Goal: Task Accomplishment & Management: Manage account settings

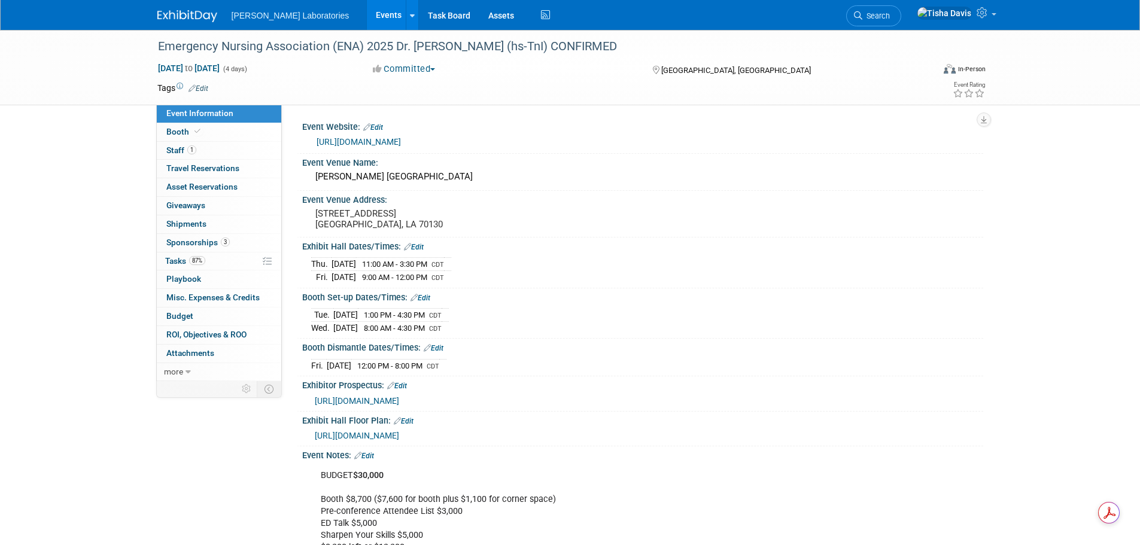
click at [367, 11] on link "Events" at bounding box center [389, 15] width 44 height 30
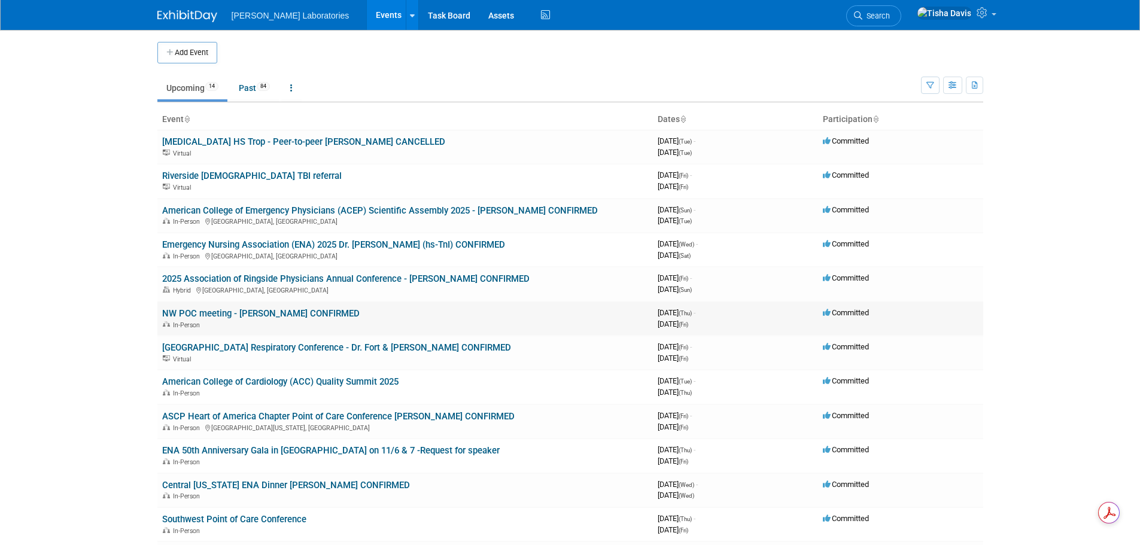
click at [282, 314] on link "NW POC meeting - [PERSON_NAME] CONFIRMED" at bounding box center [261, 313] width 198 height 11
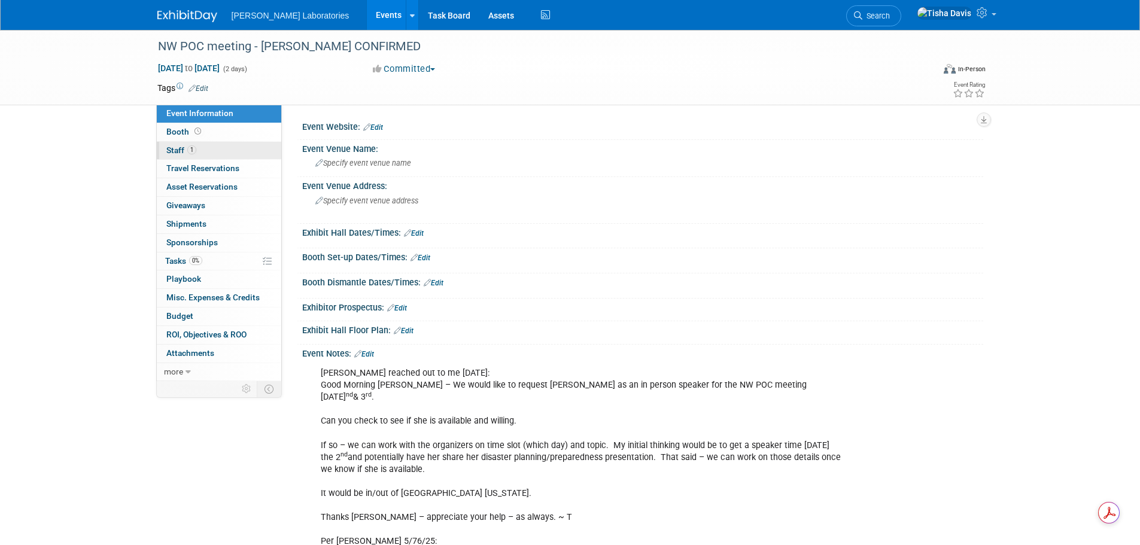
click at [177, 145] on link "1 Staff 1" at bounding box center [219, 151] width 125 height 18
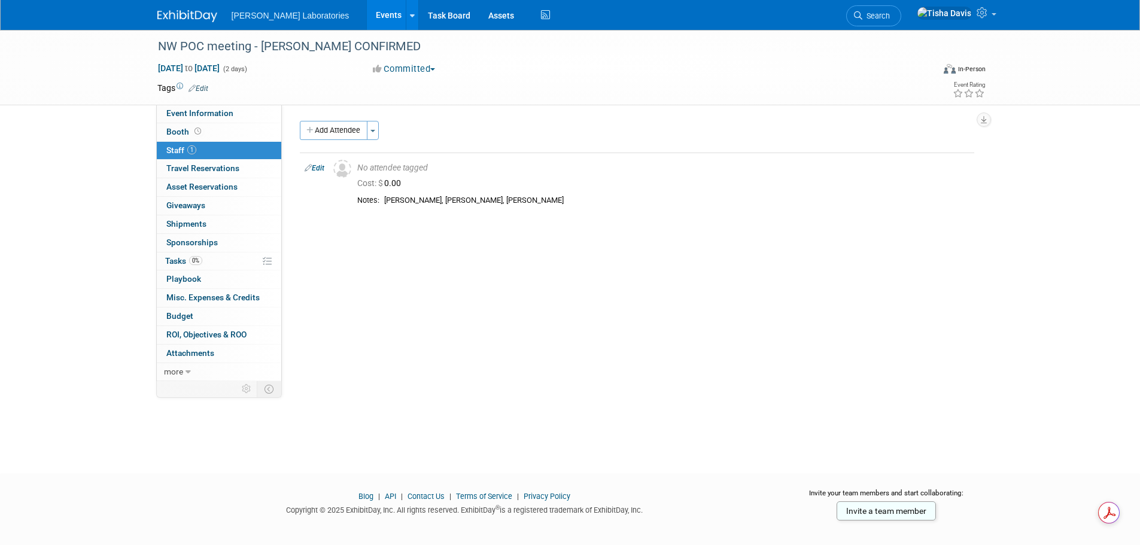
click at [367, 16] on link "Events" at bounding box center [389, 15] width 44 height 30
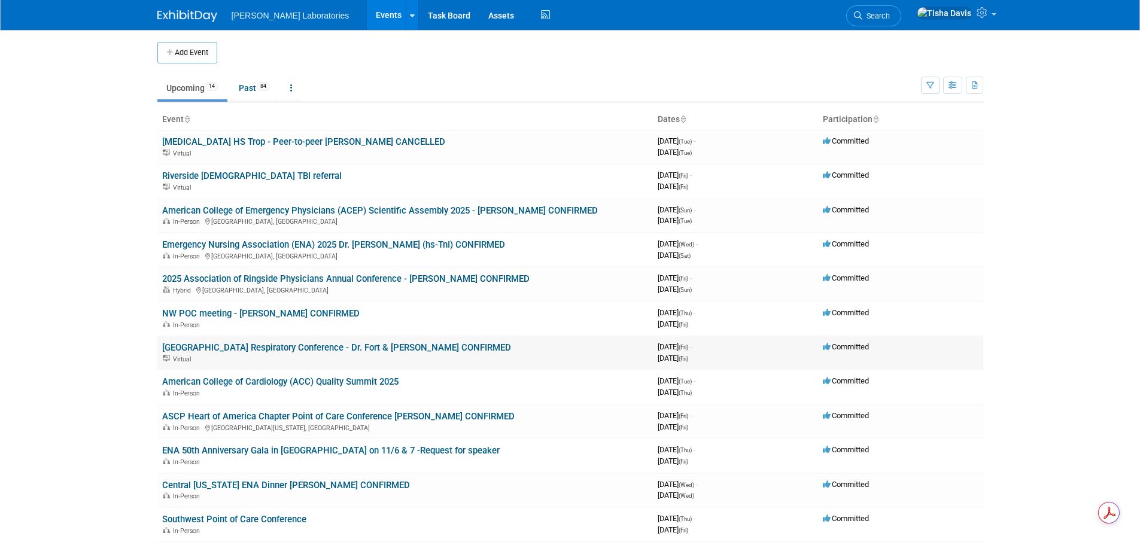
click at [248, 348] on link "Erlanger Medical Center Respiratory Conference - Dr. Fort & Teresa CONFIRMED" at bounding box center [336, 347] width 349 height 11
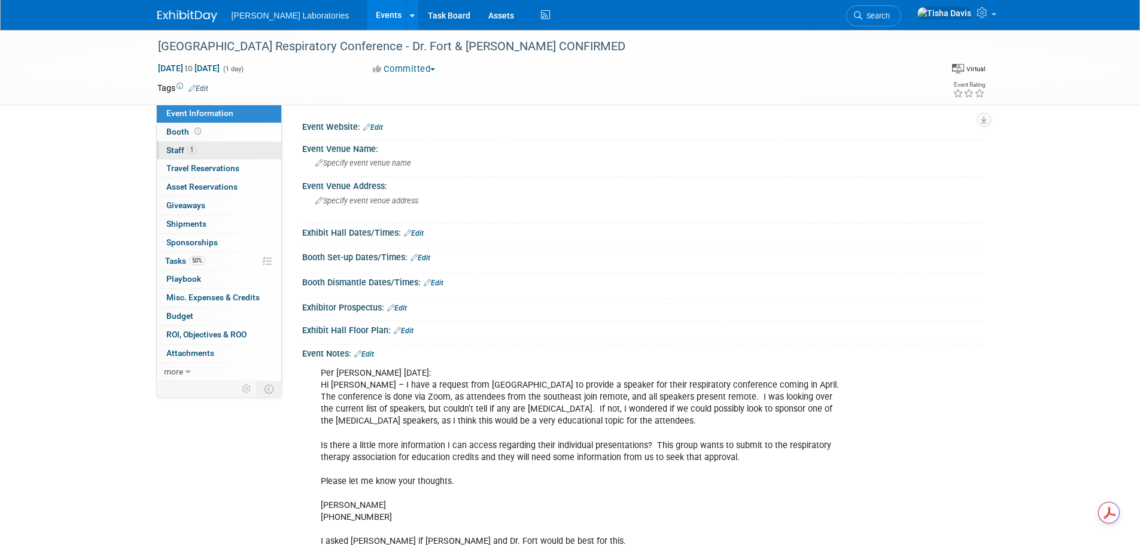
click at [173, 148] on span "Staff 1" at bounding box center [181, 150] width 30 height 10
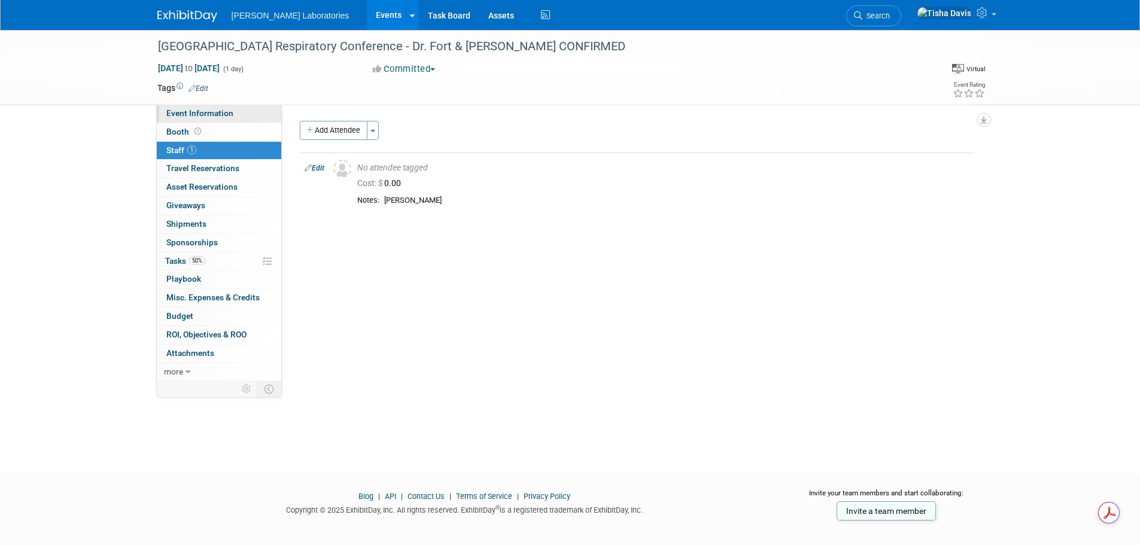
click at [180, 117] on span "Event Information" at bounding box center [199, 113] width 67 height 10
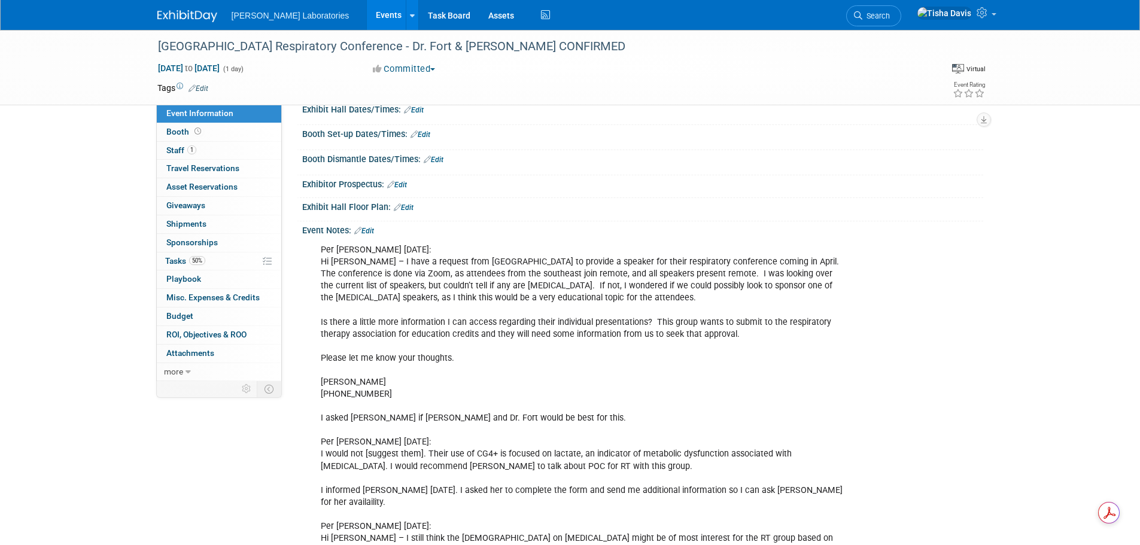
scroll to position [86, 0]
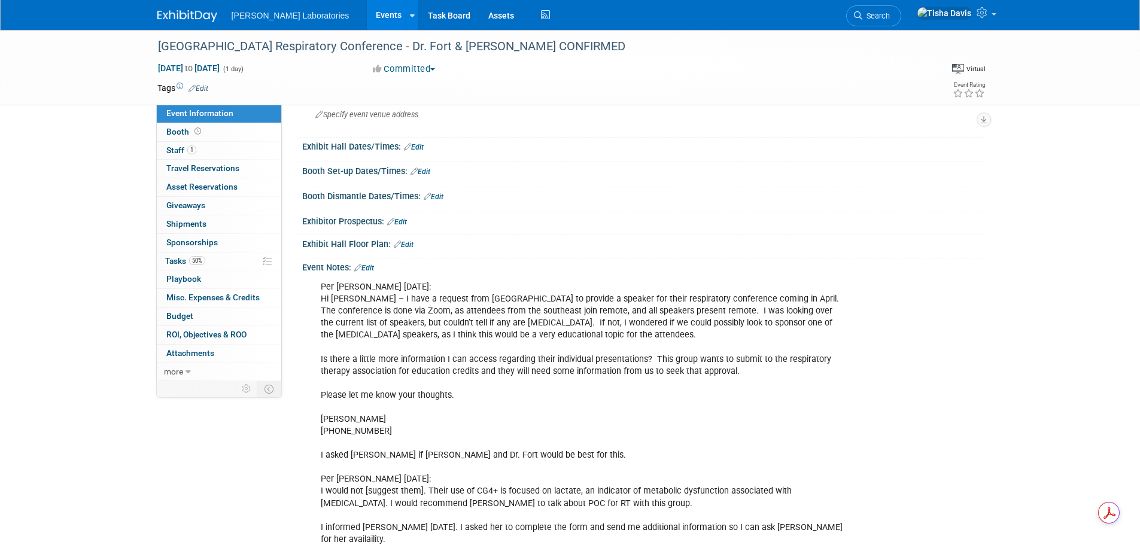
click at [372, 268] on link "Edit" at bounding box center [364, 268] width 20 height 8
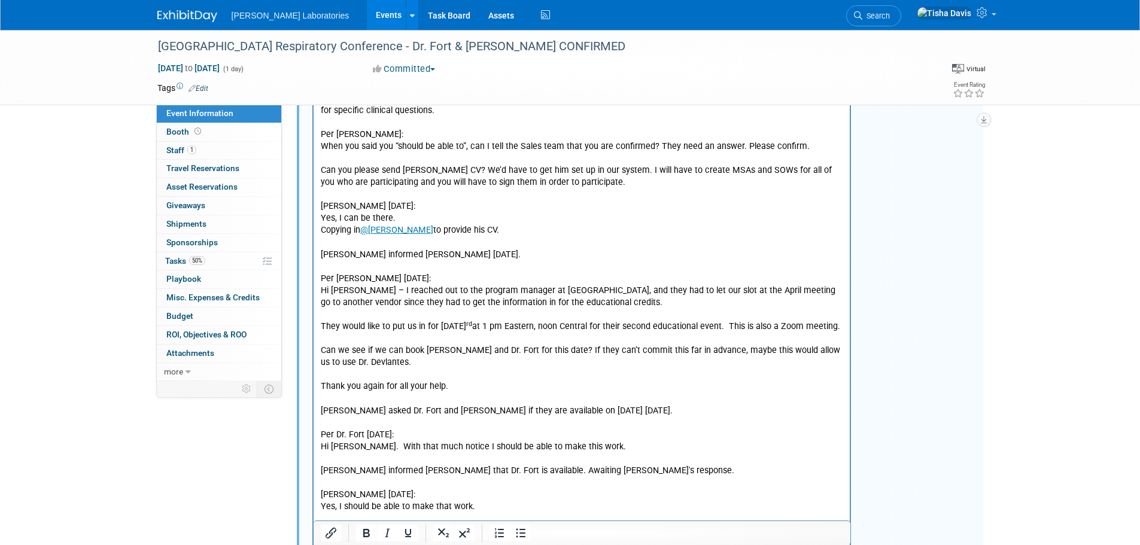
scroll to position [1134, 0]
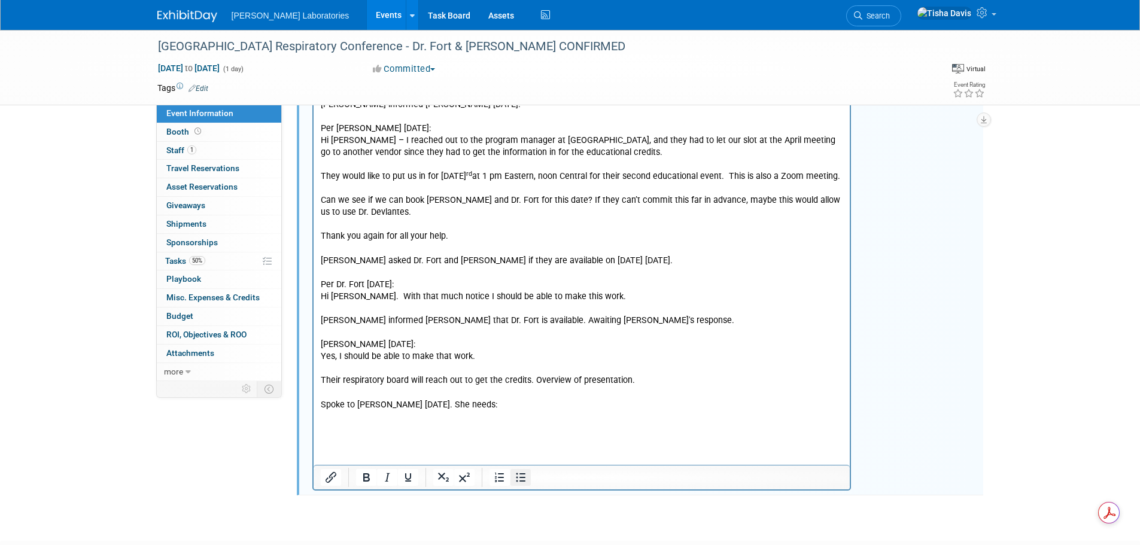
click at [521, 481] on icon "Bullet list" at bounding box center [521, 477] width 10 height 9
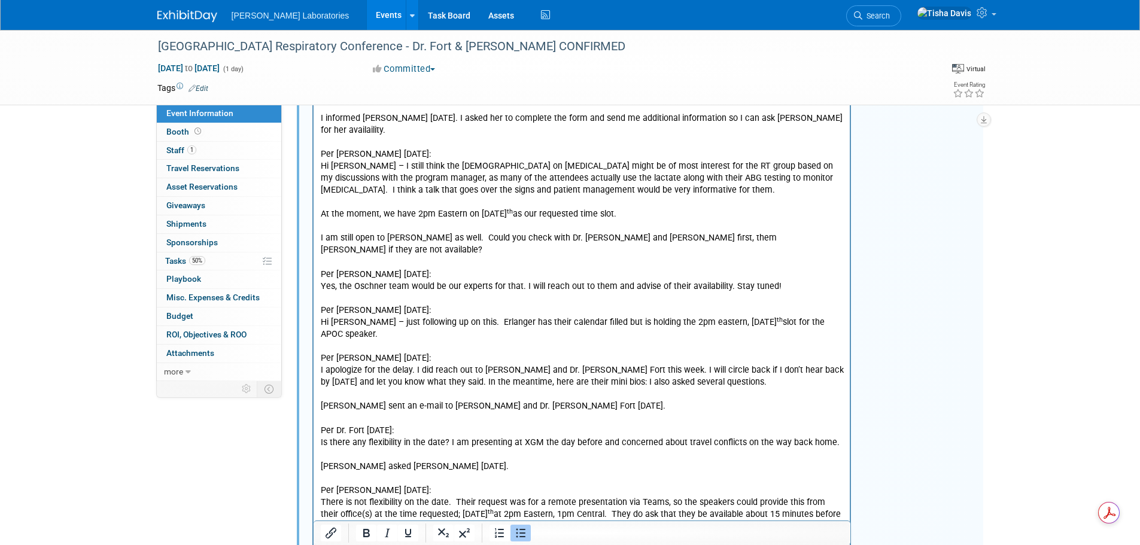
scroll to position [196, 0]
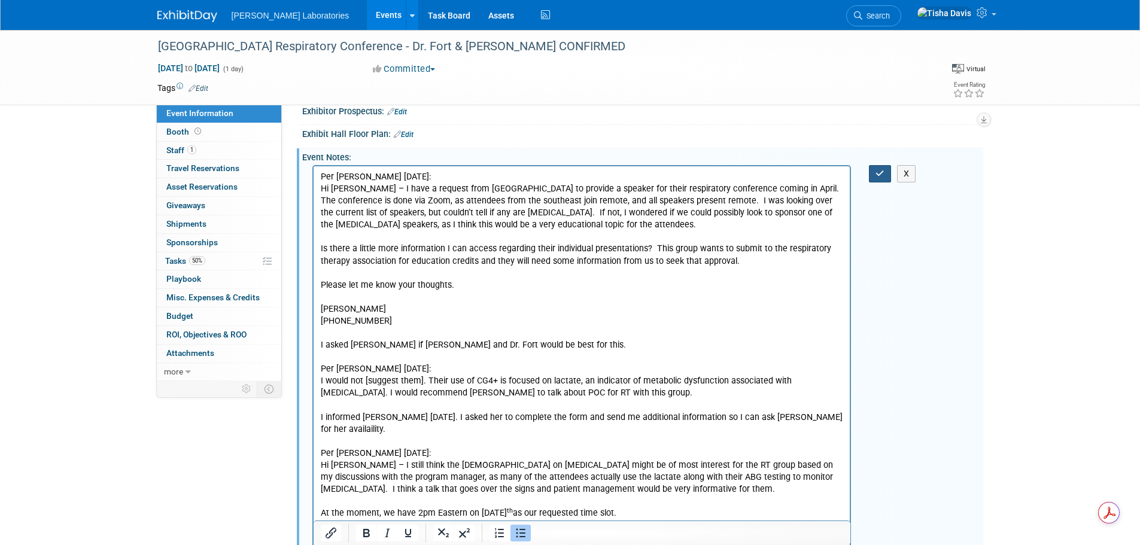
click at [882, 176] on icon "button" at bounding box center [880, 173] width 9 height 8
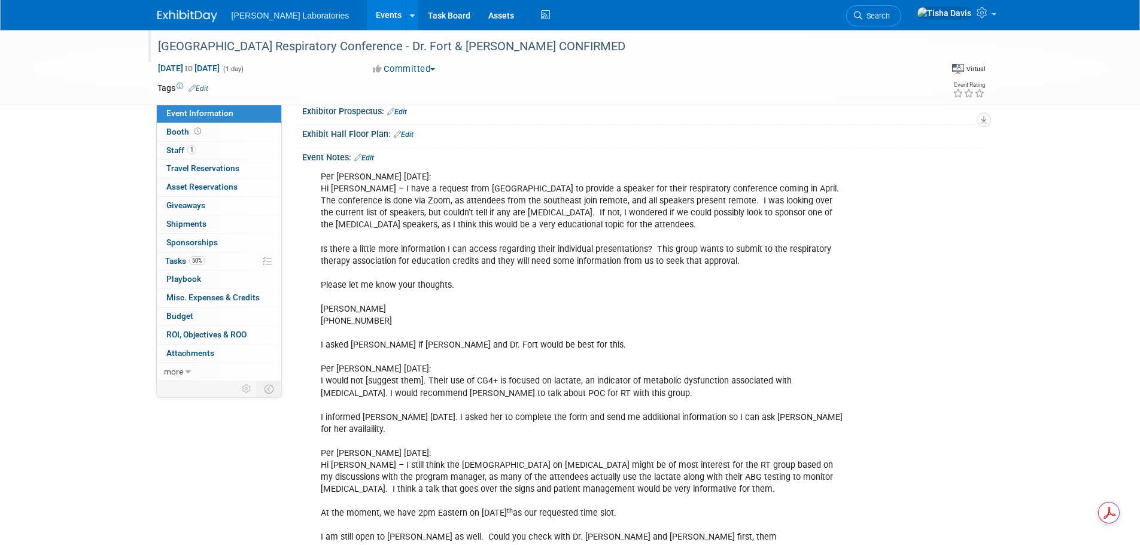
click at [283, 46] on div "[GEOGRAPHIC_DATA] Respiratory Conference - Dr. Fort & [PERSON_NAME] CONFIRMED" at bounding box center [535, 47] width 762 height 22
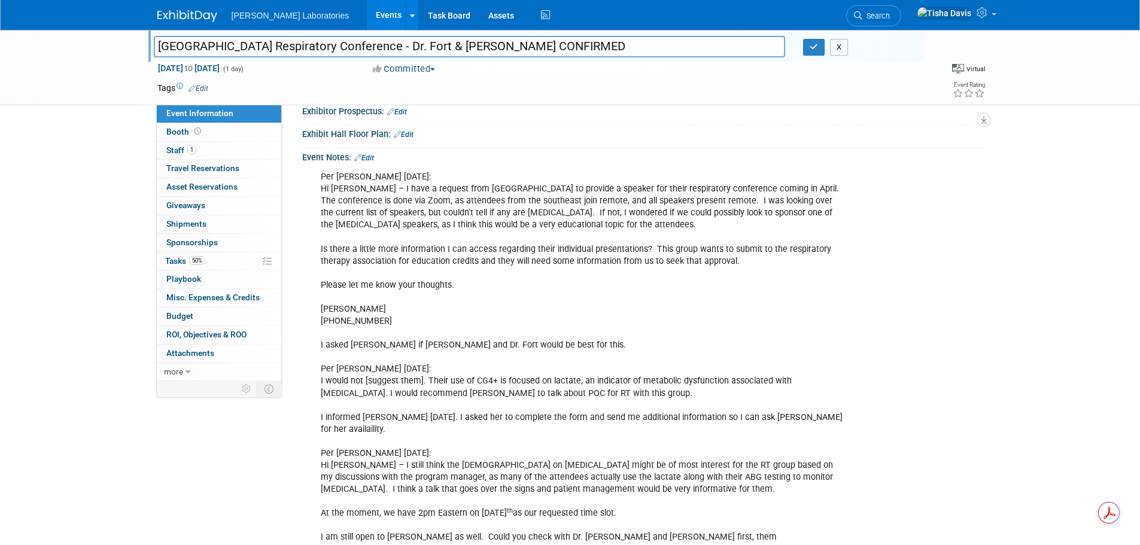
click at [838, 53] on button "X" at bounding box center [839, 47] width 19 height 17
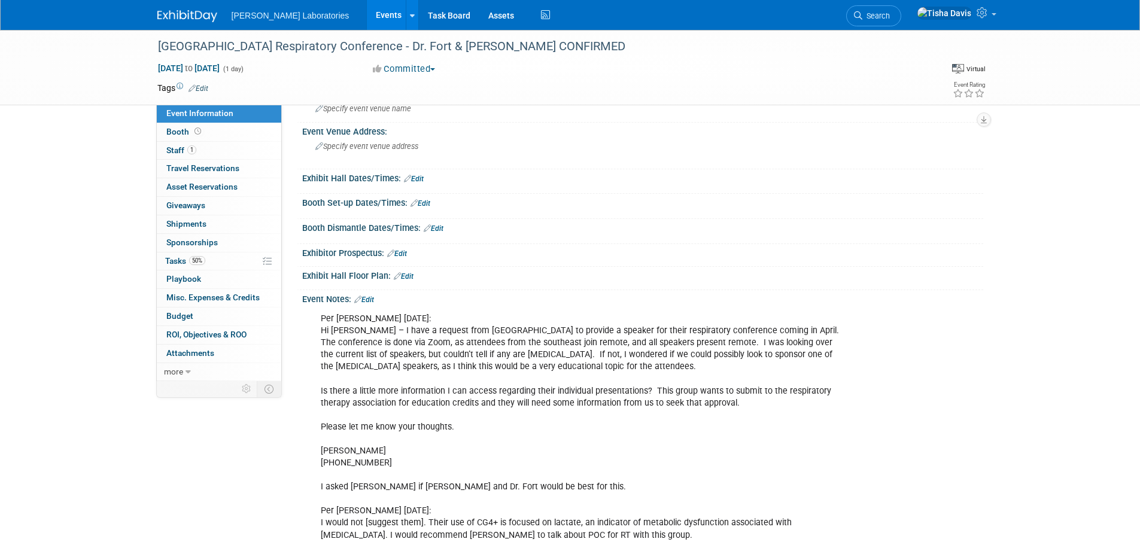
scroll to position [0, 0]
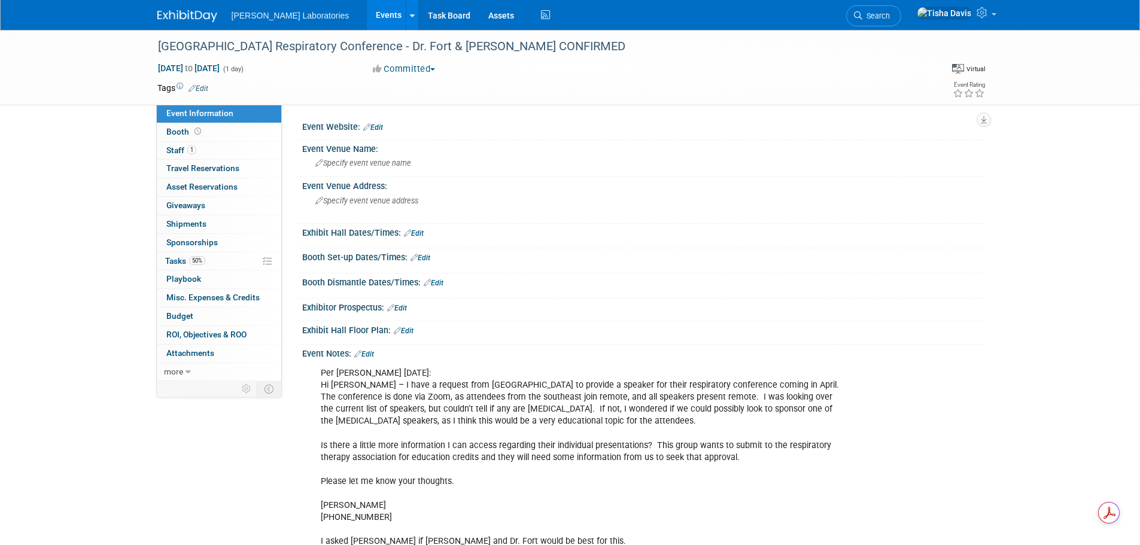
drag, startPoint x: 367, startPoint y: 353, endPoint x: 433, endPoint y: 354, distance: 66.4
click at [368, 353] on link "Edit" at bounding box center [364, 354] width 20 height 8
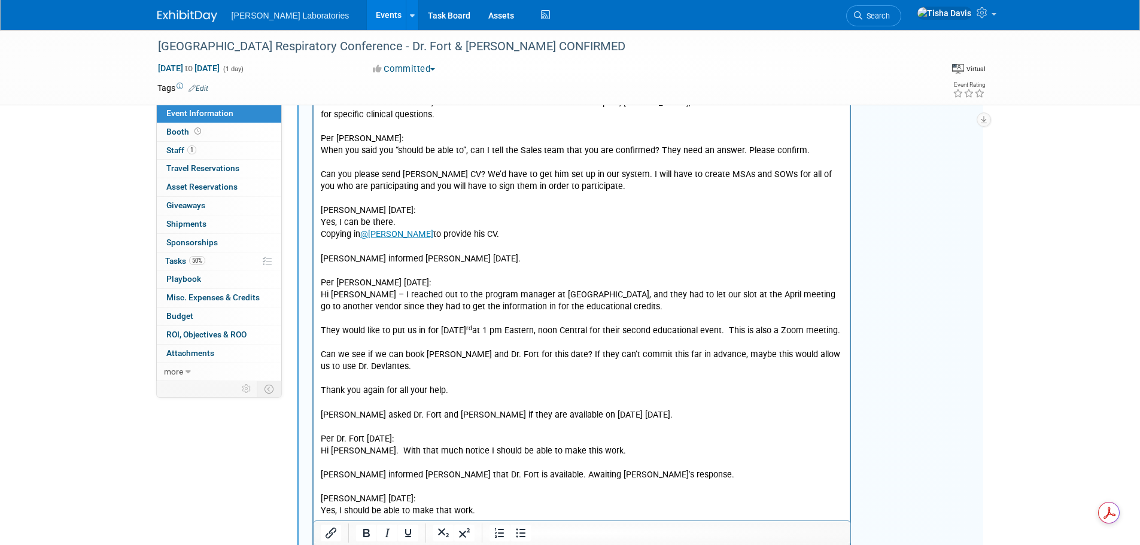
scroll to position [1018, 0]
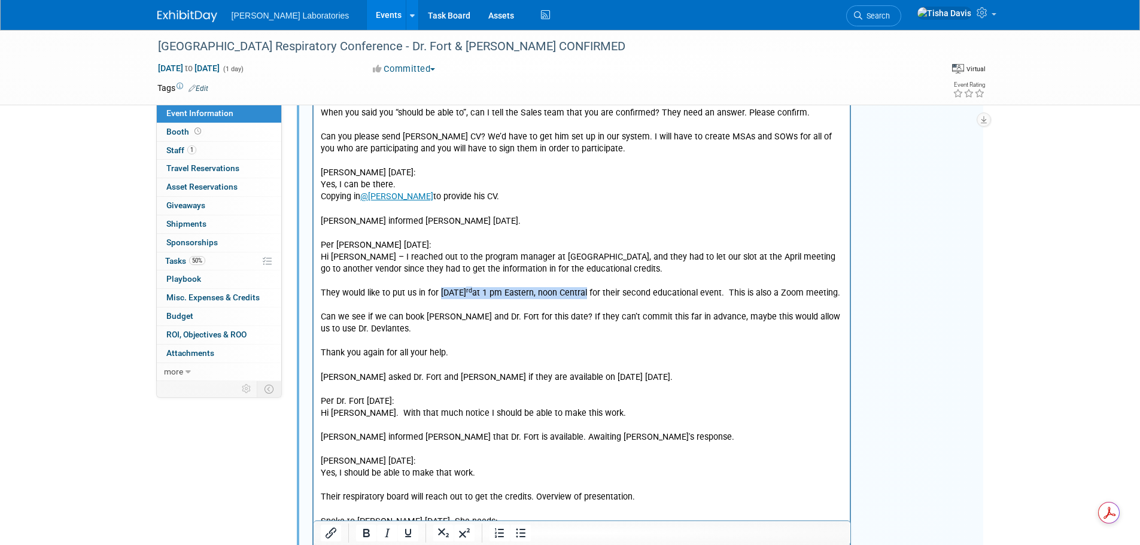
drag, startPoint x: 439, startPoint y: 271, endPoint x: 594, endPoint y: 268, distance: 155.7
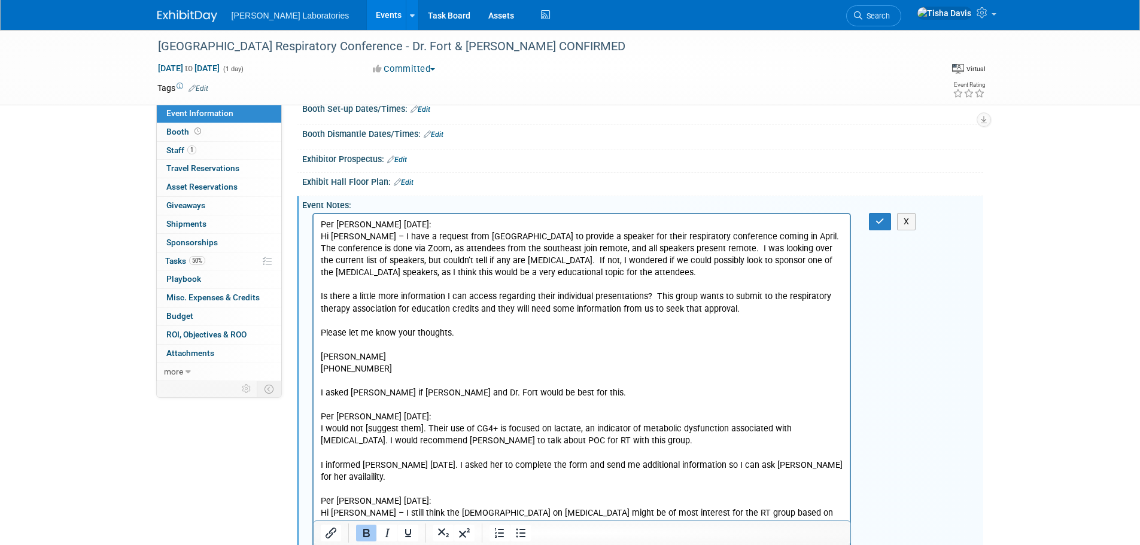
scroll to position [120, 0]
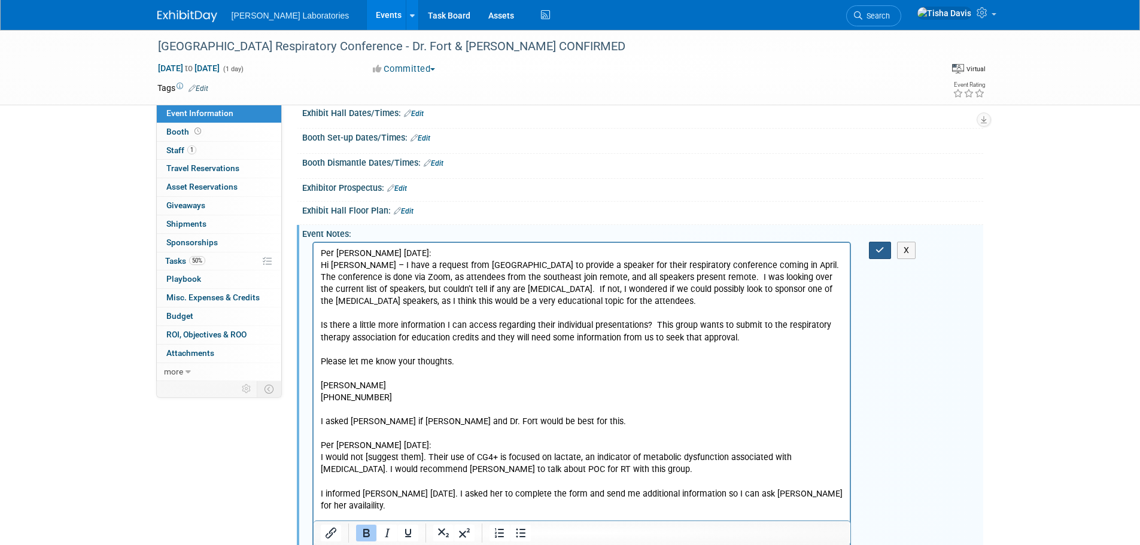
click at [878, 247] on icon "button" at bounding box center [880, 250] width 9 height 8
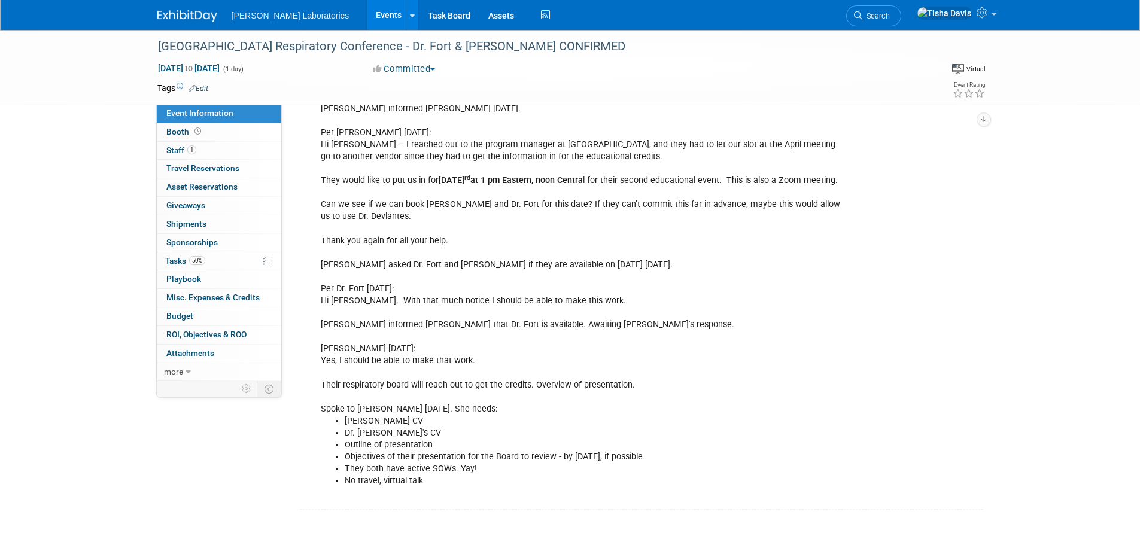
scroll to position [1137, 0]
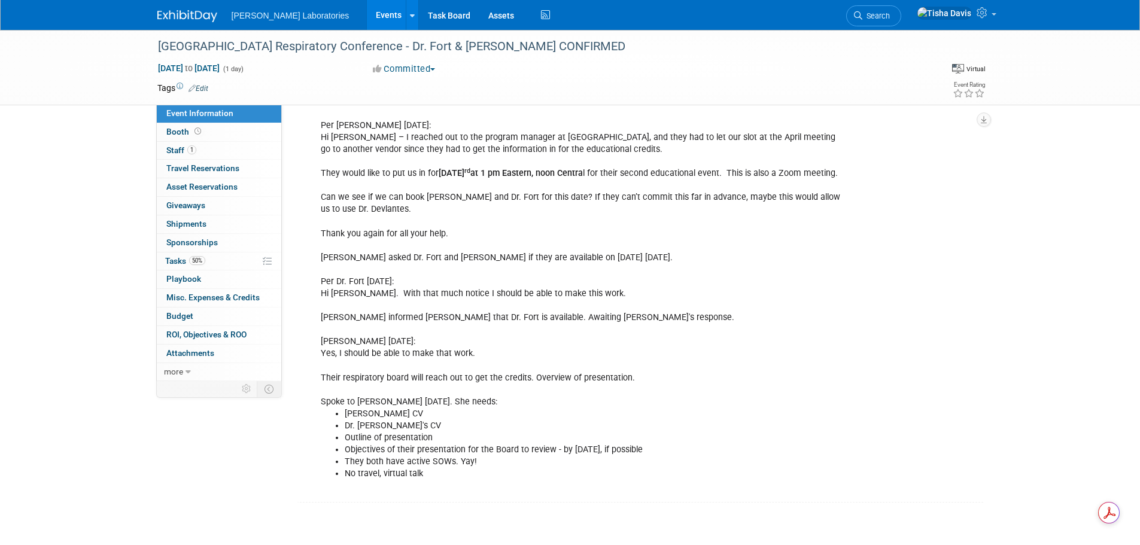
click at [367, 12] on link "Events" at bounding box center [389, 15] width 44 height 30
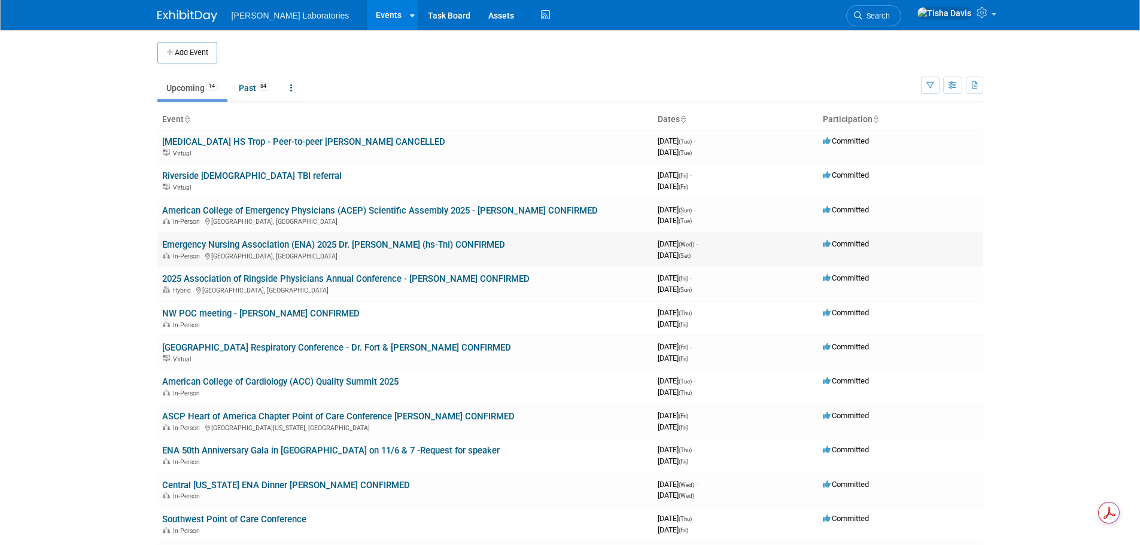
click at [290, 245] on link "Emergency Nursing Association (ENA) 2025 Dr. [PERSON_NAME] (hs-TnI) CONFIRMED" at bounding box center [333, 244] width 343 height 11
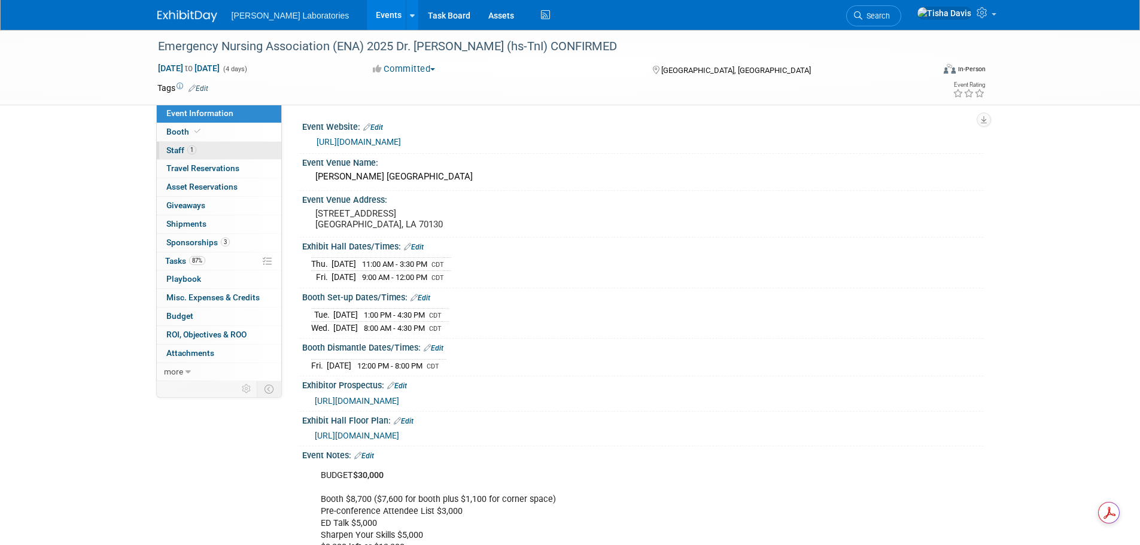
click at [174, 145] on span "Staff 1" at bounding box center [181, 150] width 30 height 10
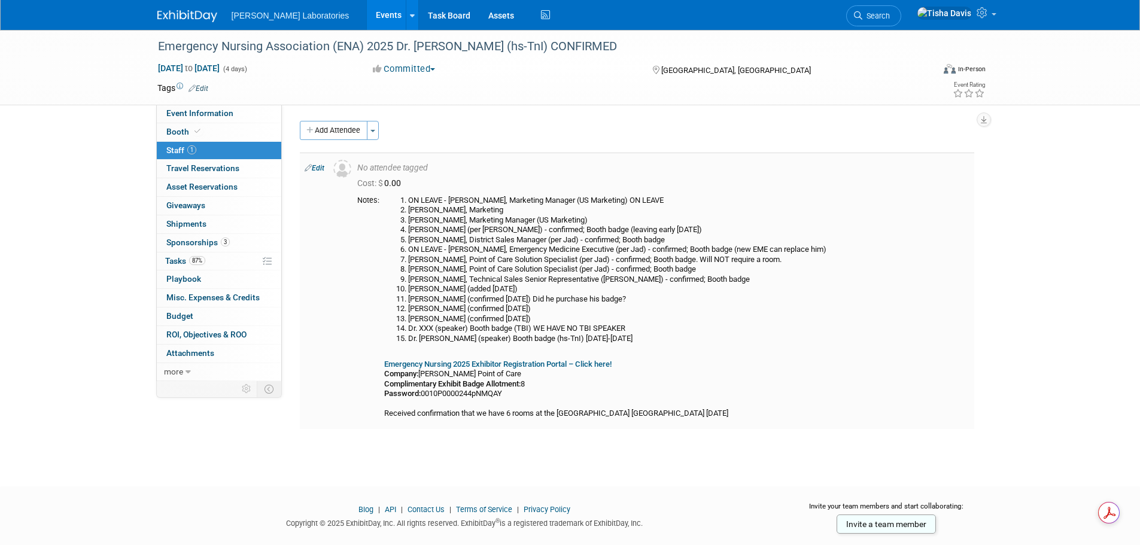
click at [499, 338] on li "Dr. [PERSON_NAME] (speaker) Booth badge (hs-TnI) [DATE]-[DATE]" at bounding box center [688, 339] width 561 height 10
click at [231, 114] on span "Event Information" at bounding box center [199, 113] width 67 height 10
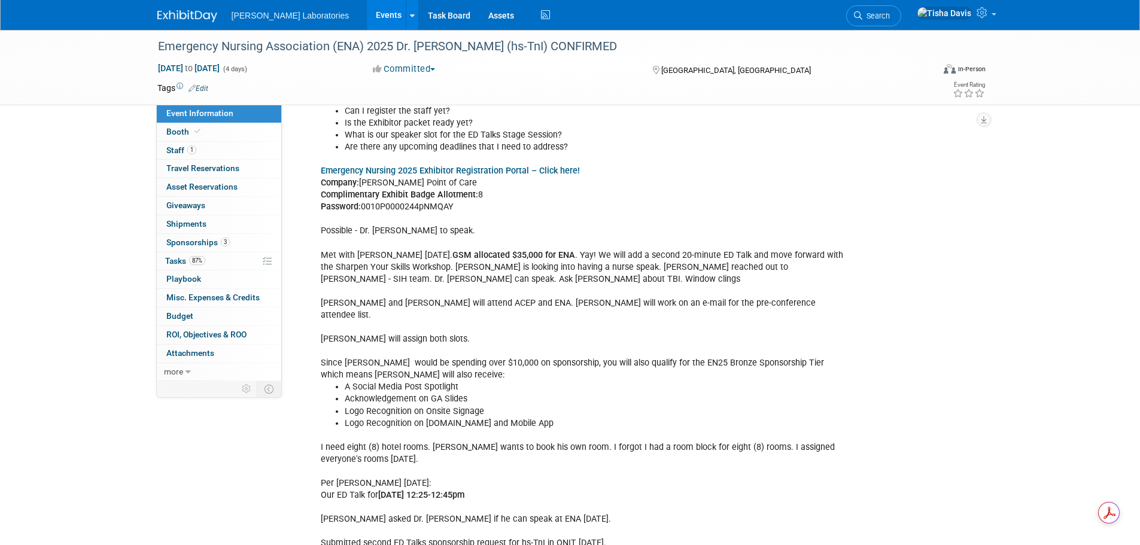
scroll to position [1856, 0]
